Goal: Transaction & Acquisition: Purchase product/service

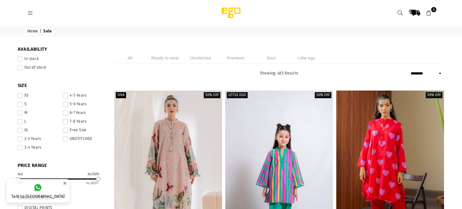
select select "******"
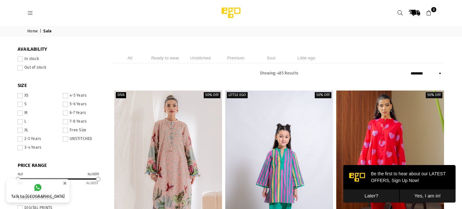
click at [34, 14] on link at bounding box center [30, 12] width 12 height 5
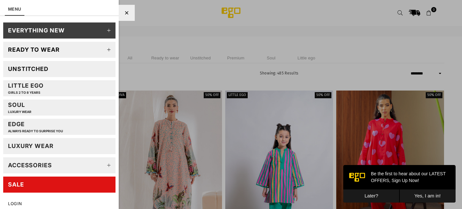
click at [46, 92] on link "Little EGO GIRLS 2 TO 8 YEARS" at bounding box center [59, 88] width 112 height 16
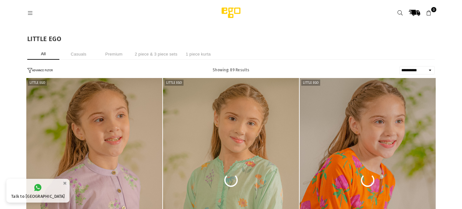
select select "**********"
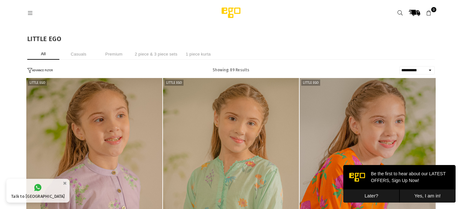
click at [30, 13] on icon at bounding box center [30, 13] width 6 height 6
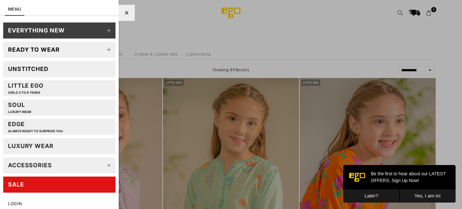
click at [38, 185] on link "SALE" at bounding box center [59, 185] width 112 height 16
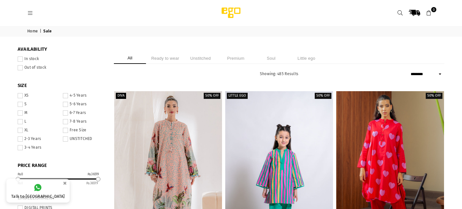
select select "******"
click at [304, 61] on li "Little ego" at bounding box center [307, 58] width 32 height 11
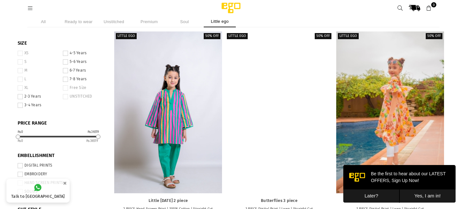
scroll to position [84, 0]
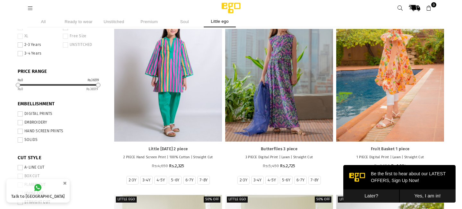
click at [368, 195] on button "Later?" at bounding box center [372, 195] width 56 height 13
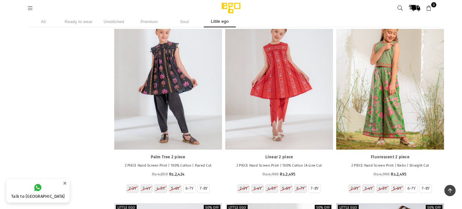
scroll to position [1366, 0]
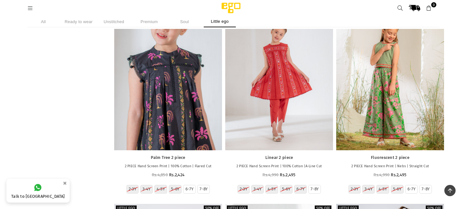
click at [175, 123] on div at bounding box center [168, 69] width 108 height 162
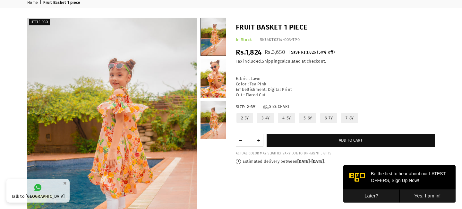
scroll to position [33, 0]
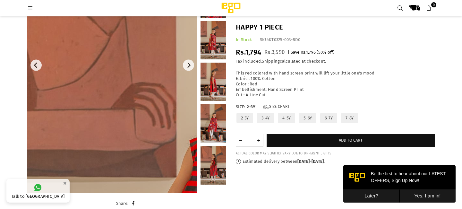
scroll to position [99, 0]
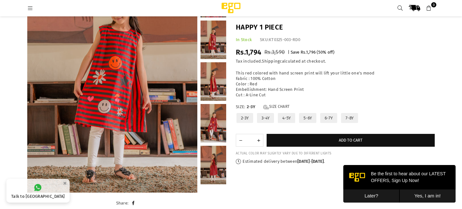
click at [326, 119] on label "6-7Y" at bounding box center [329, 117] width 18 height 11
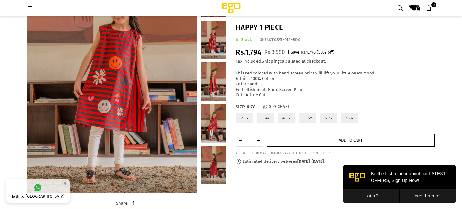
click at [327, 138] on button "Add to cart" at bounding box center [351, 140] width 168 height 13
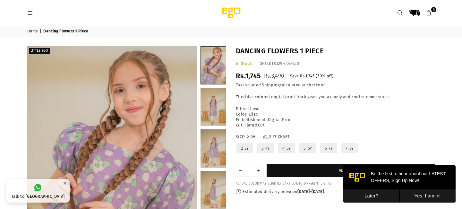
click at [327, 151] on label "6-7Y" at bounding box center [329, 148] width 18 height 11
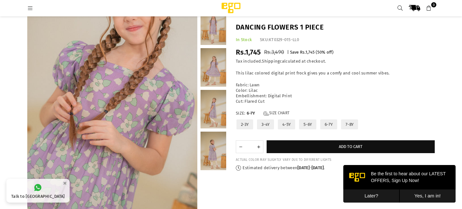
scroll to position [72, 0]
click at [220, 109] on link at bounding box center [214, 109] width 26 height 39
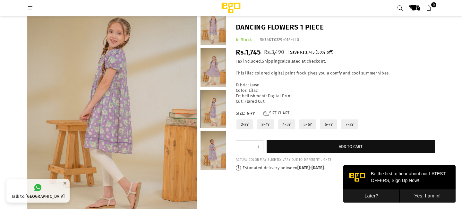
click at [212, 77] on link at bounding box center [214, 67] width 26 height 39
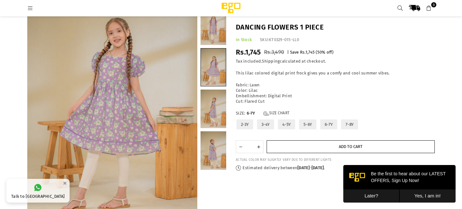
click at [311, 150] on button "Add to cart" at bounding box center [351, 146] width 168 height 13
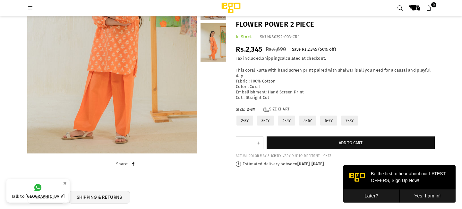
click at [311, 119] on label "5-6Y" at bounding box center [308, 120] width 19 height 11
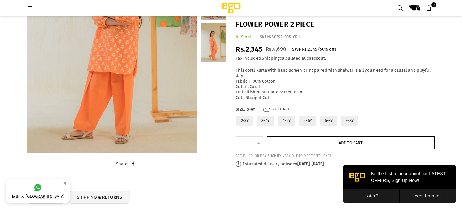
click at [321, 147] on button "Add to cart" at bounding box center [351, 142] width 168 height 13
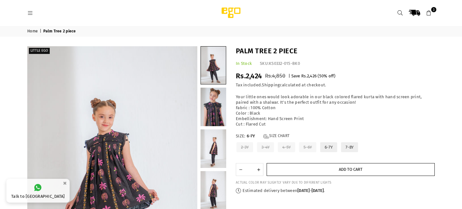
click at [291, 168] on button "Add to cart" at bounding box center [351, 169] width 168 height 13
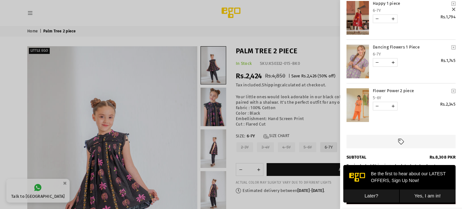
scroll to position [69, 0]
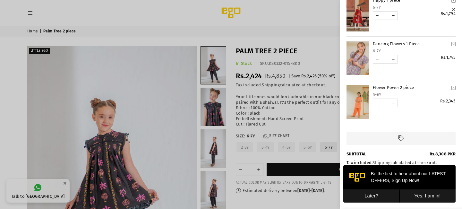
click at [373, 195] on button "Later?" at bounding box center [372, 195] width 56 height 13
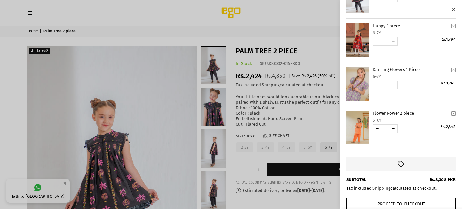
scroll to position [60, 0]
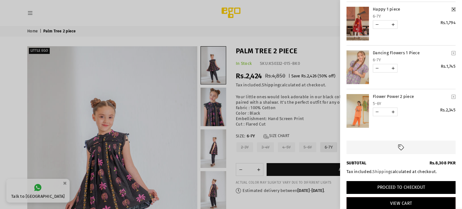
click at [390, 188] on button "Proceed to Checkout" at bounding box center [401, 187] width 109 height 13
